Goal: Task Accomplishment & Management: Use online tool/utility

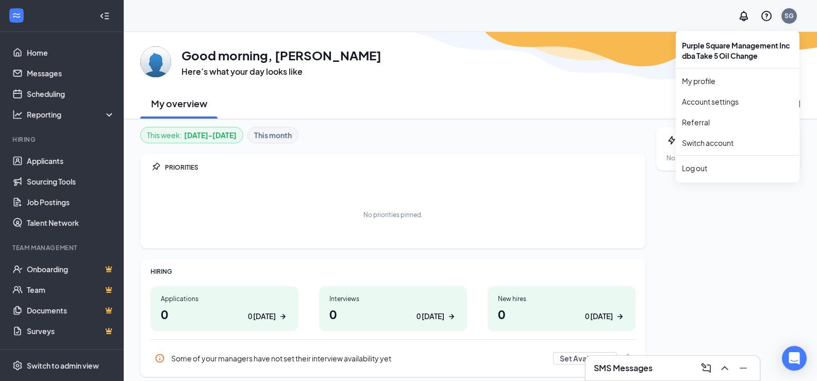
click at [787, 16] on div "SG" at bounding box center [789, 15] width 9 height 9
click at [702, 170] on div "Log out" at bounding box center [737, 168] width 111 height 10
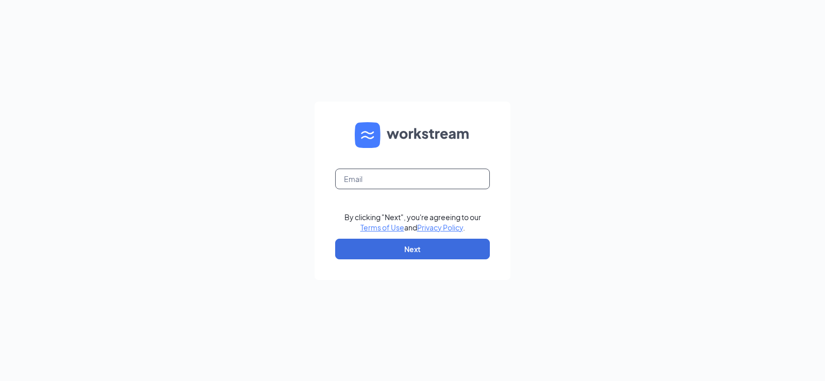
click at [431, 178] on input "text" at bounding box center [412, 179] width 155 height 21
type input "[PERSON_NAME][EMAIL_ADDRESS][PERSON_NAME][DOMAIN_NAME]"
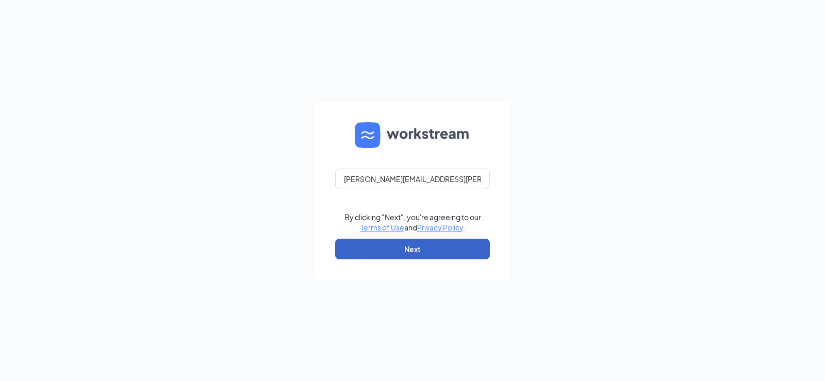
click at [422, 254] on button "Next" at bounding box center [412, 249] width 155 height 21
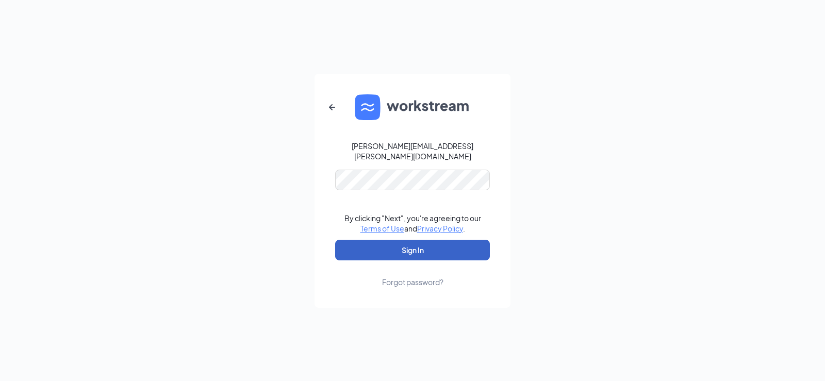
click at [349, 246] on button "Sign In" at bounding box center [412, 250] width 155 height 21
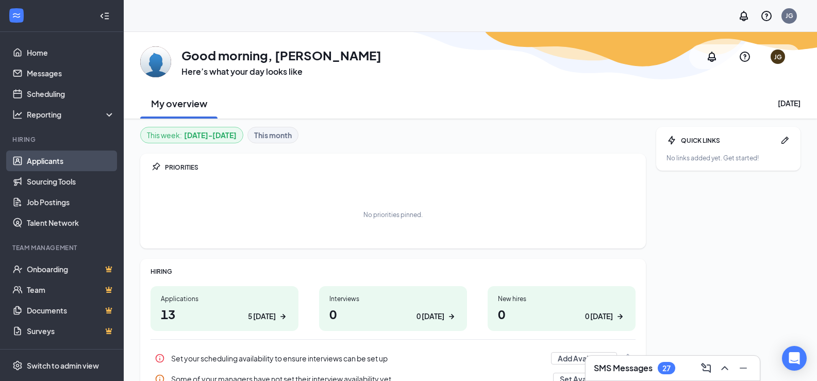
click at [44, 159] on link "Applicants" at bounding box center [71, 161] width 88 height 21
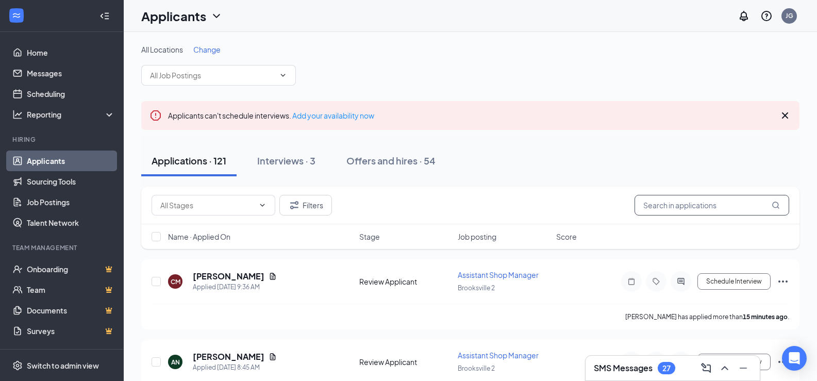
click at [704, 210] on input "text" at bounding box center [712, 205] width 155 height 21
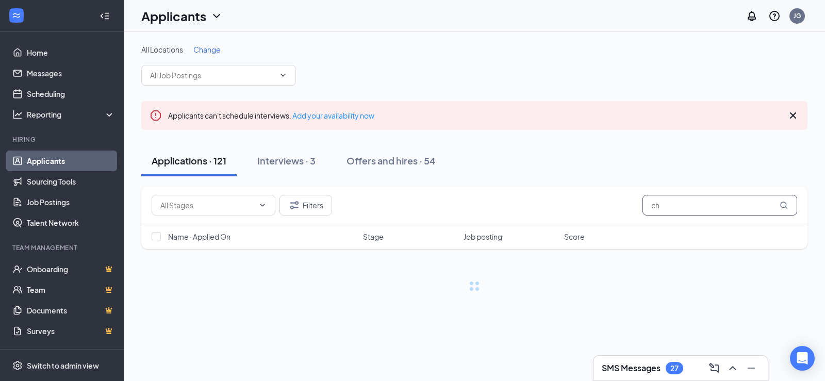
type input "c"
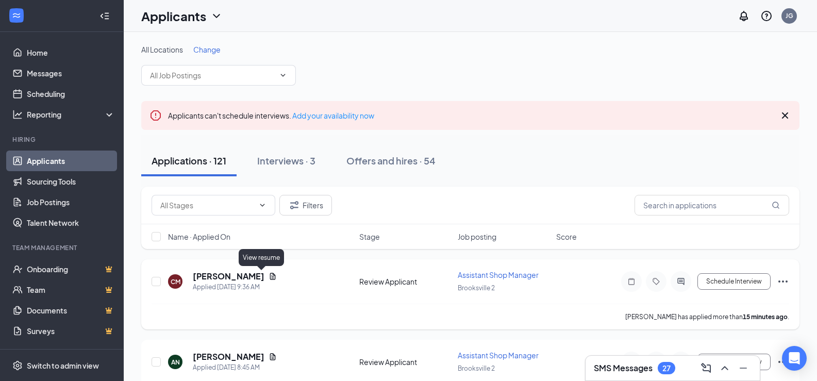
click at [269, 278] on icon "Document" at bounding box center [273, 276] width 8 height 8
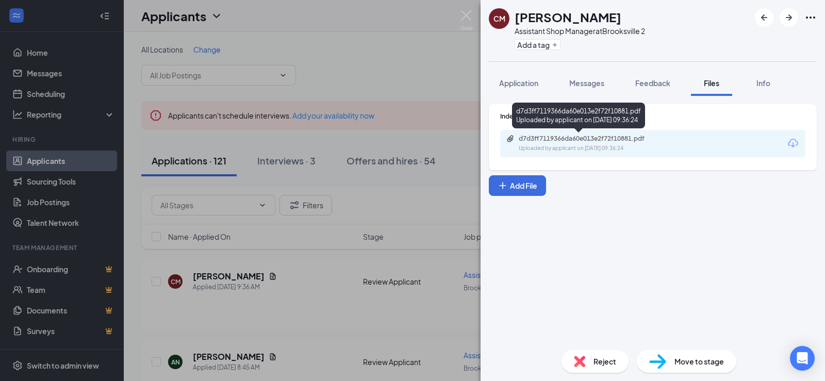
click at [622, 149] on div "Uploaded by applicant on Sep 16, 2025 at 09:36:24" at bounding box center [596, 148] width 155 height 8
